Goal: Task Accomplishment & Management: Manage account settings

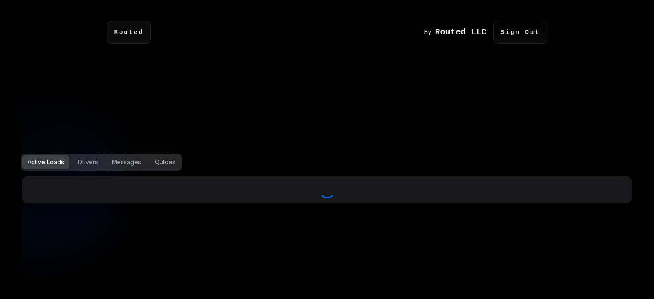
select select "***"
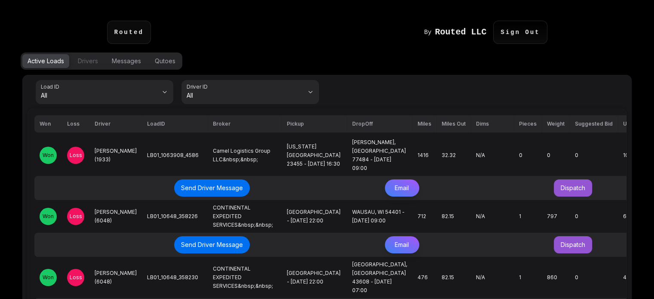
click at [79, 61] on div "Drivers" at bounding box center [88, 61] width 20 height 9
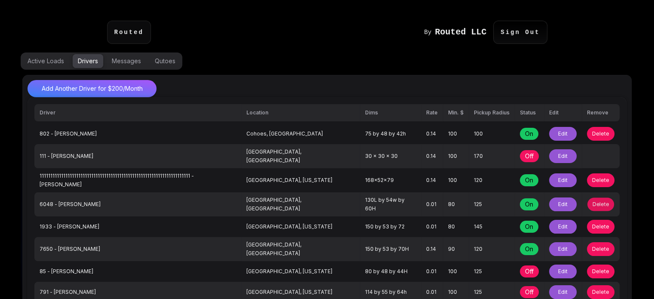
click at [592, 197] on button "Delete" at bounding box center [600, 203] width 27 height 13
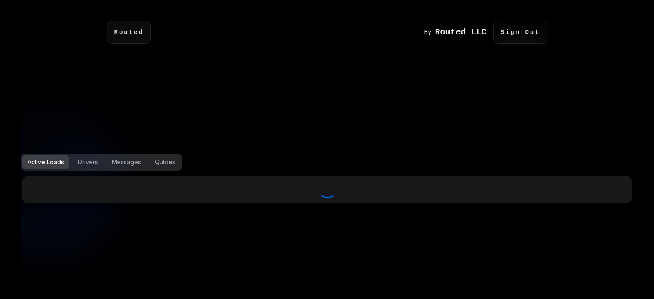
select select "***"
